Goal: Task Accomplishment & Management: Use online tool/utility

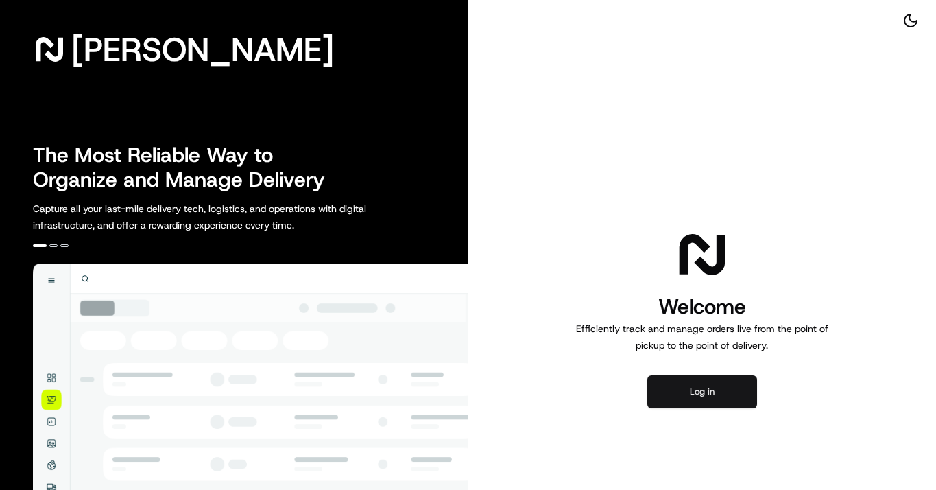
click at [729, 396] on button "Log in" at bounding box center [702, 391] width 110 height 33
